Goal: Task Accomplishment & Management: Use online tool/utility

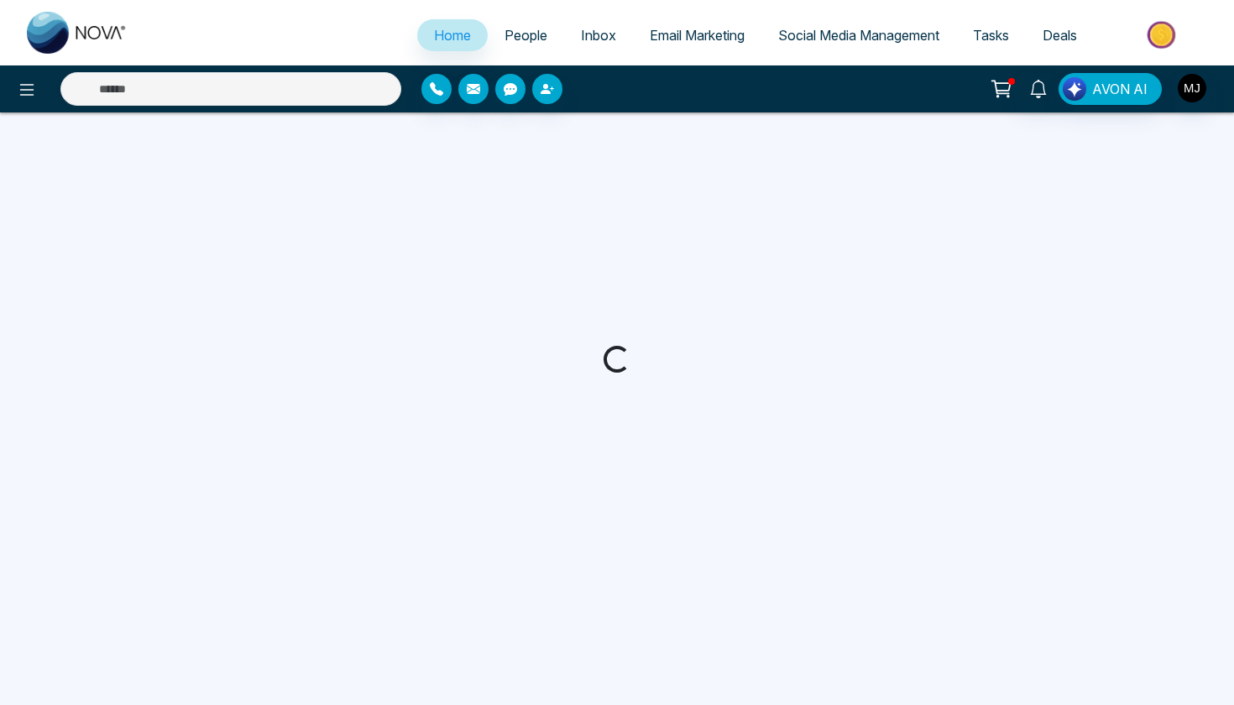
select select "*"
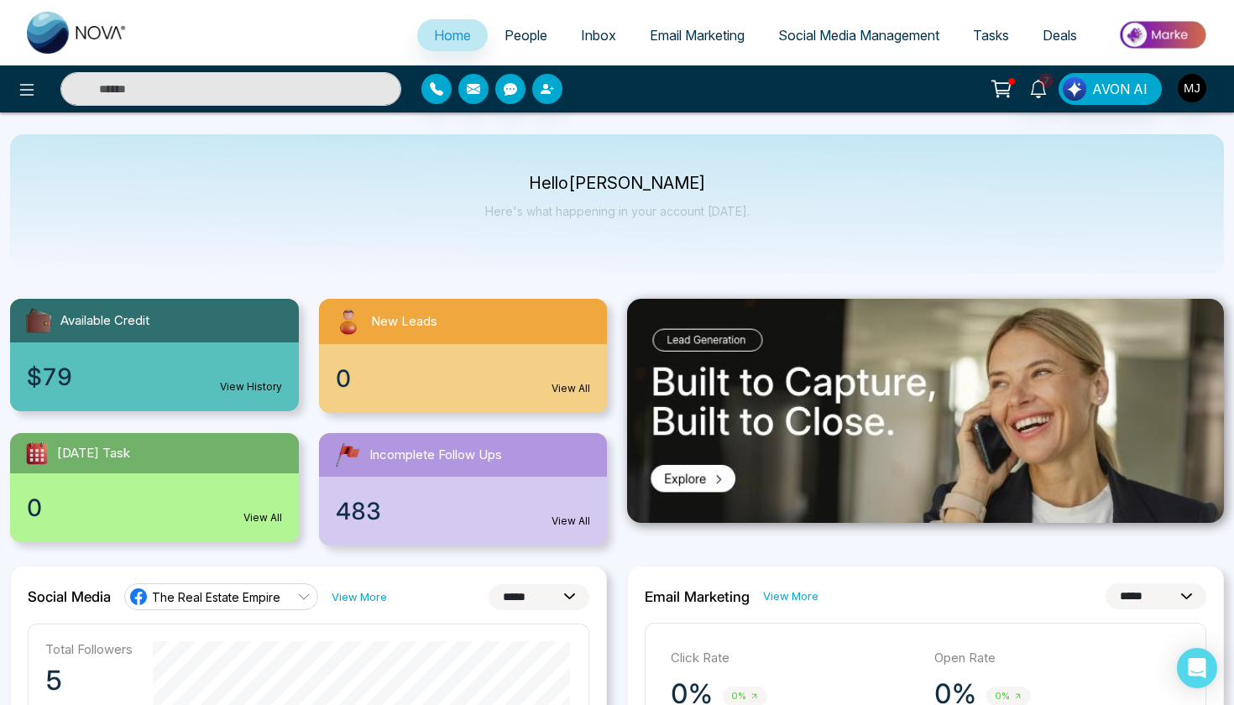
click at [613, 37] on link "Inbox" at bounding box center [598, 35] width 69 height 32
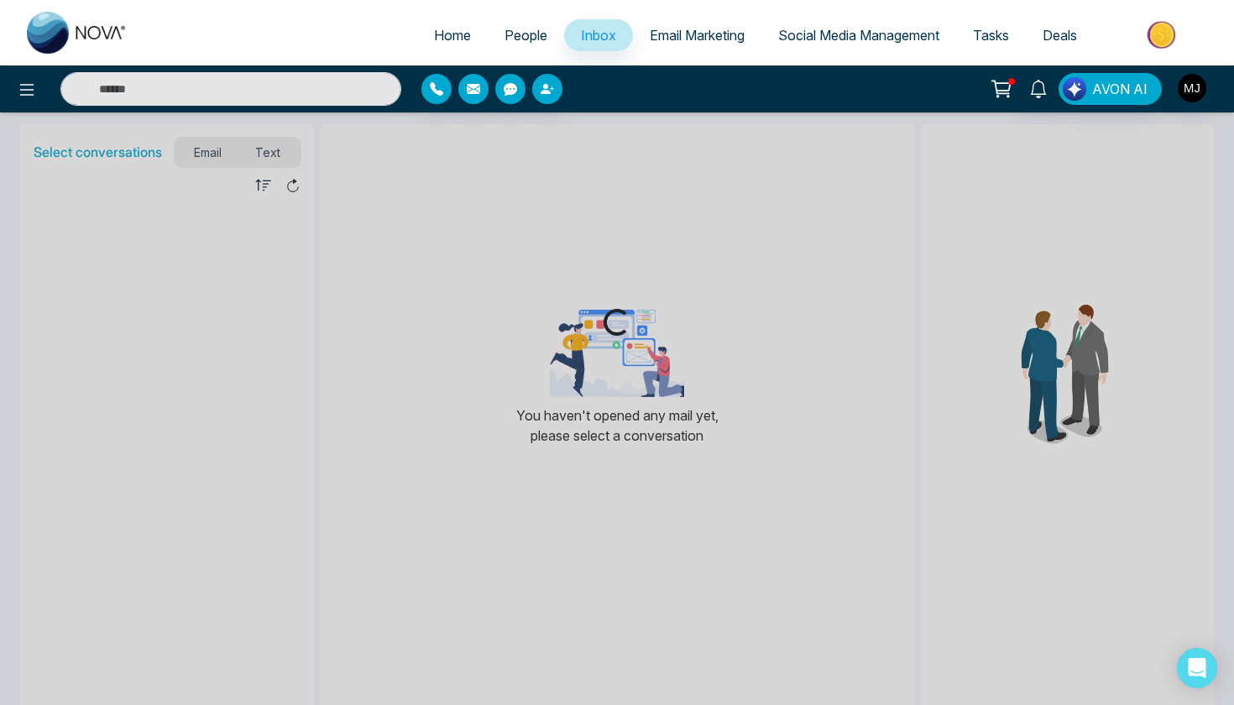
click at [696, 34] on span "Email Marketing" at bounding box center [697, 35] width 95 height 17
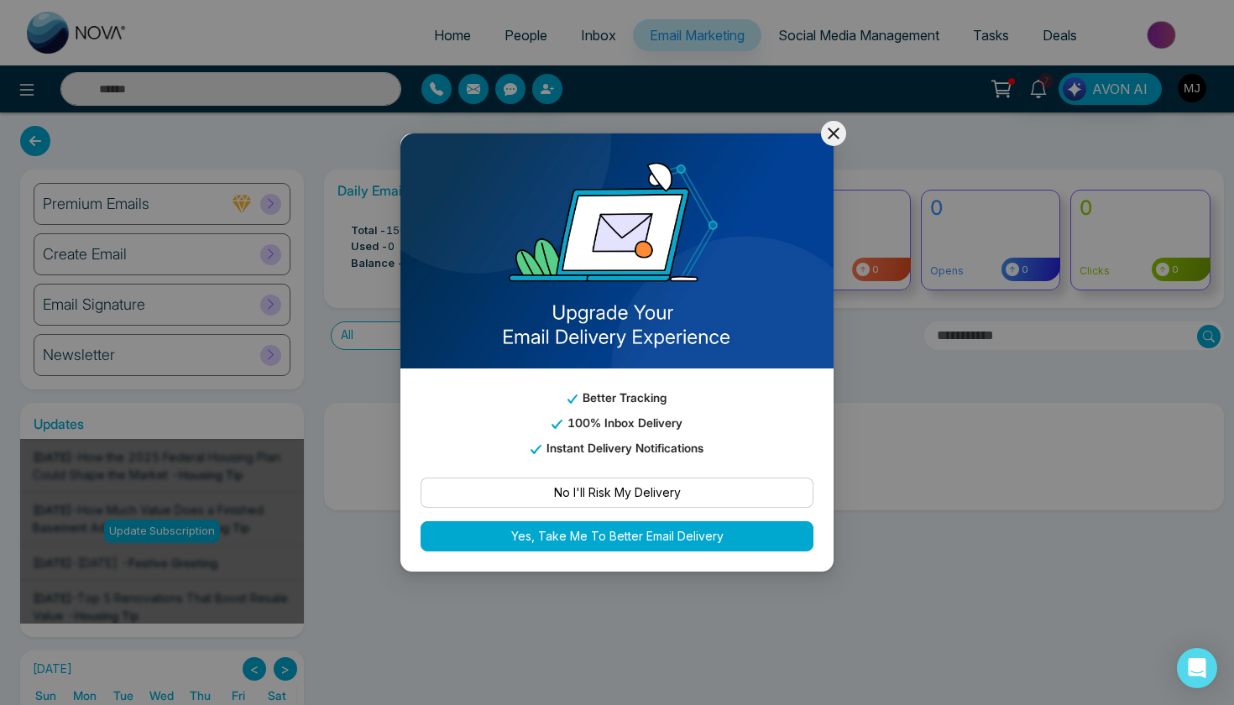
click at [838, 130] on icon at bounding box center [833, 133] width 20 height 20
